Goal: Task Accomplishment & Management: Manage account settings

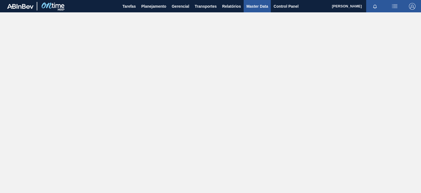
drag, startPoint x: 258, startPoint y: 6, endPoint x: 262, endPoint y: 8, distance: 4.1
click at [258, 6] on span "Master Data" at bounding box center [258, 6] width 22 height 7
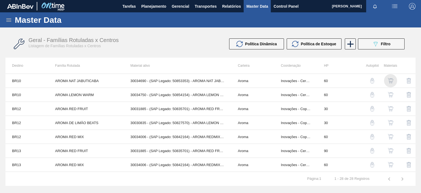
click at [389, 79] on img "button" at bounding box center [390, 80] width 5 height 5
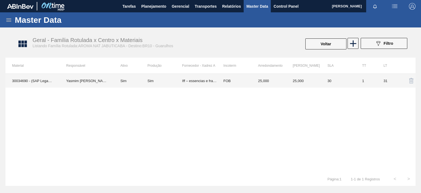
click at [219, 81] on td "FOB" at bounding box center [234, 81] width 35 height 14
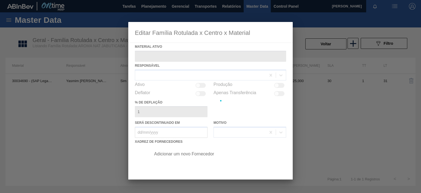
type ativo "30034690 - (SAP Legado: 50853353) - AROMA NAT JABUTICABA 25KG"
checkbox input "true"
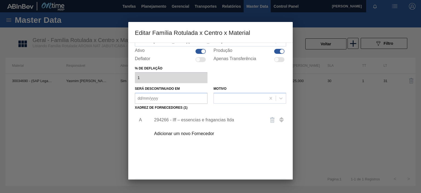
scroll to position [54, 0]
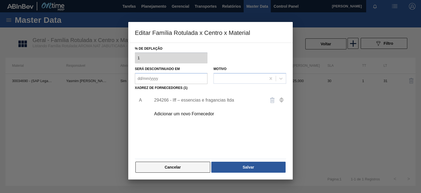
click at [182, 165] on button "Cancelar" at bounding box center [172, 167] width 75 height 11
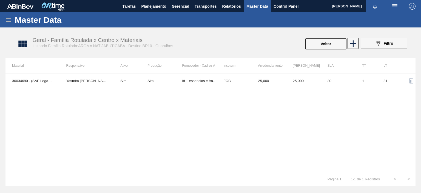
click at [7, 17] on icon at bounding box center [8, 20] width 7 height 7
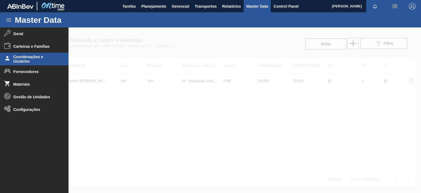
click at [30, 57] on span "Coordenações e Usuários" at bounding box center [35, 59] width 45 height 9
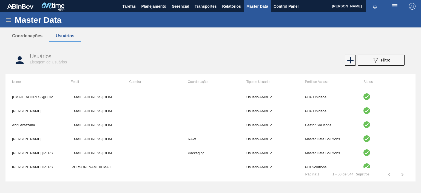
click at [379, 60] on div "089F7B8B-B2A5-4AFE-B5C0-19BA573D28AC Filtro" at bounding box center [381, 60] width 18 height 7
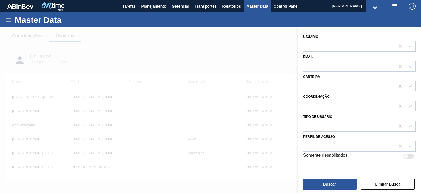
click at [361, 47] on div at bounding box center [350, 46] width 92 height 8
type input "[PERSON_NAME]"
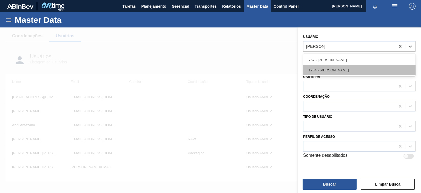
click at [337, 69] on div "1754 - [PERSON_NAME]" at bounding box center [359, 70] width 112 height 10
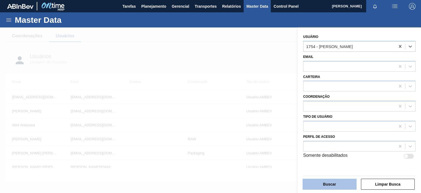
click at [329, 184] on button "Buscar" at bounding box center [330, 184] width 54 height 11
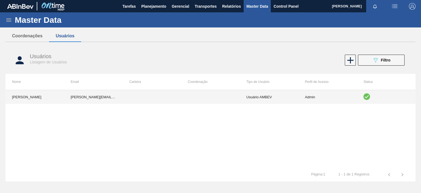
click at [270, 98] on td "Usuário AMBEV" at bounding box center [269, 97] width 59 height 14
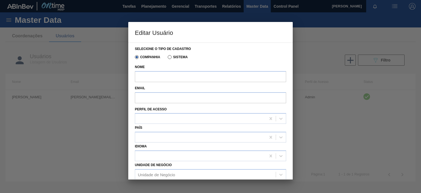
type input "[PERSON_NAME]"
type input "[PERSON_NAME][EMAIL_ADDRESS][PERSON_NAME][DOMAIN_NAME]"
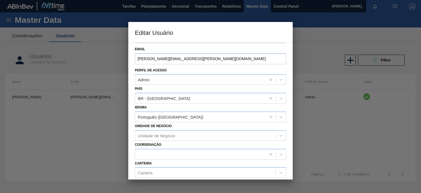
scroll to position [74, 0]
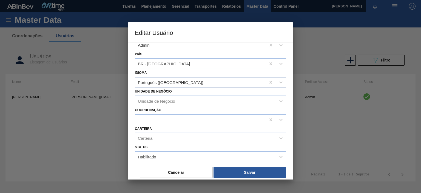
click at [146, 80] on div "Português ([GEOGRAPHIC_DATA])" at bounding box center [171, 82] width 66 height 5
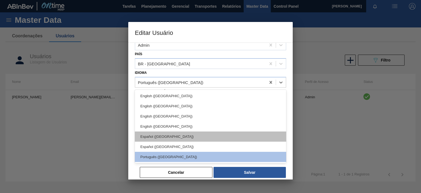
click at [160, 134] on div "Español ([GEOGRAPHIC_DATA])" at bounding box center [210, 136] width 151 height 10
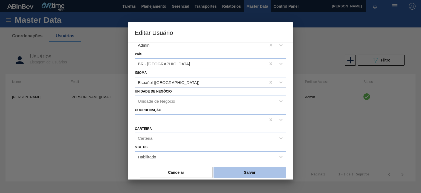
click at [239, 169] on button "Salvar" at bounding box center [250, 172] width 72 height 11
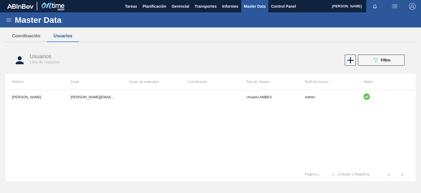
click at [251, 8] on span "Master Data" at bounding box center [255, 6] width 22 height 7
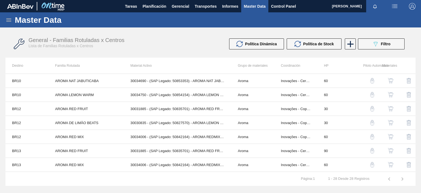
click at [389, 80] on img "button" at bounding box center [390, 80] width 5 height 5
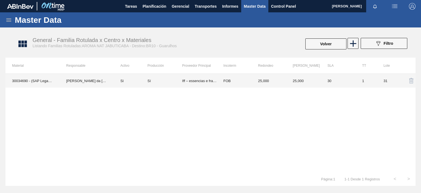
click at [239, 79] on td "FOB" at bounding box center [234, 81] width 35 height 14
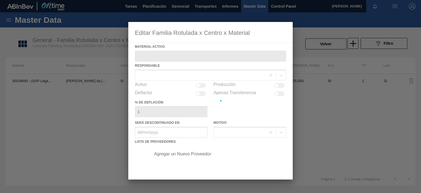
type Activo "30034690 - (SAP Legado: 50853353) - AROMA NAT JABUTICABA 25KG"
checkbox input "true"
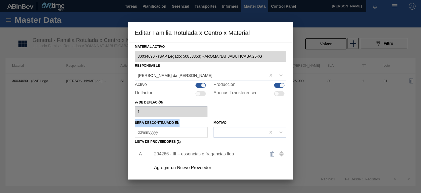
drag, startPoint x: 182, startPoint y: 123, endPoint x: 134, endPoint y: 121, distance: 48.8
click at [134, 121] on div "Material Activo 30034690 - (SAP Legado: 50853353) - AROMA NAT JABUTICABA 25KG R…" at bounding box center [210, 111] width 165 height 137
copy label "Será descontinuado en"
